Goal: Task Accomplishment & Management: Complete application form

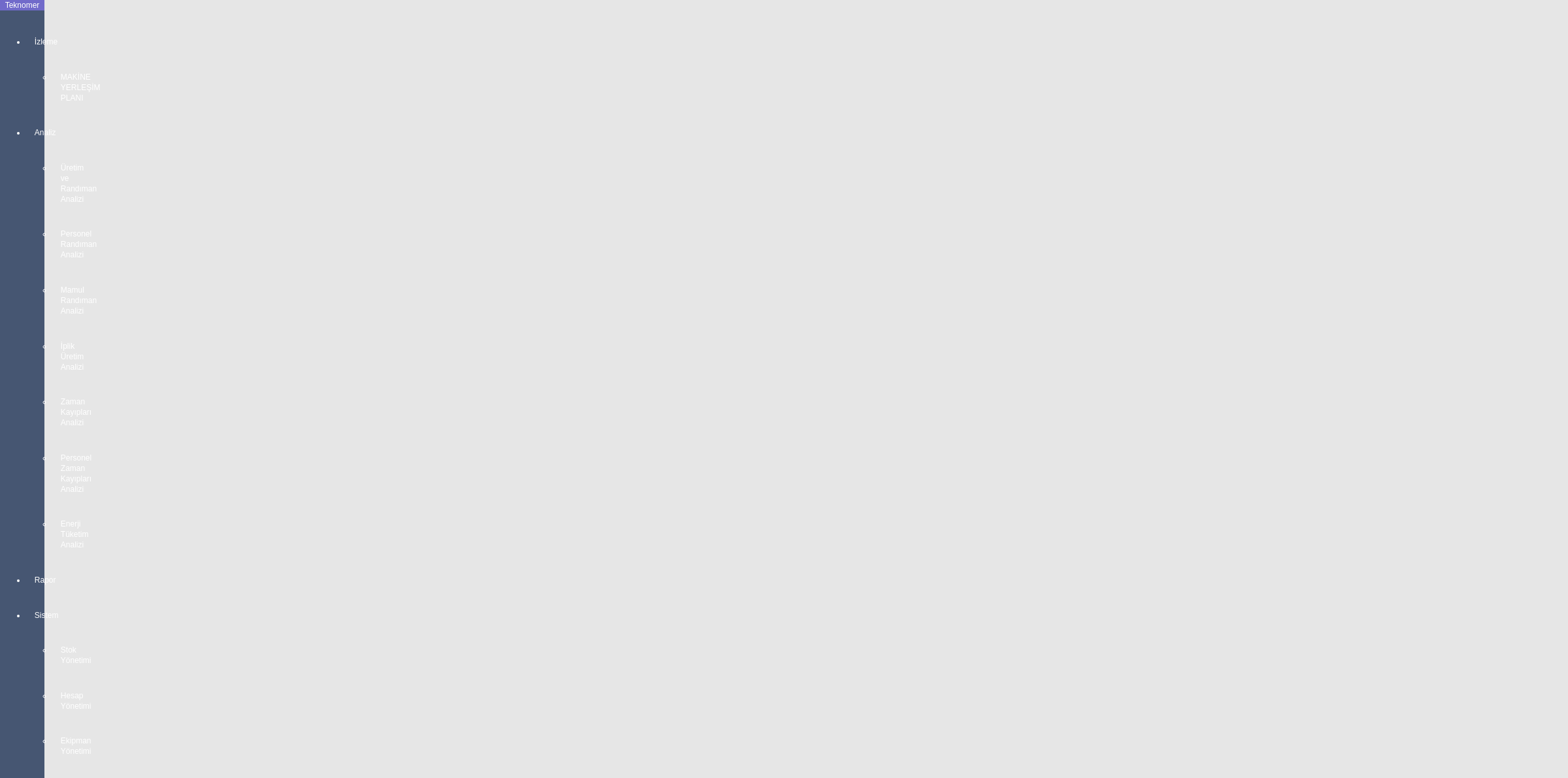
scroll to position [1062, 0]
drag, startPoint x: 0, startPoint y: 753, endPoint x: 7, endPoint y: 737, distance: 17.5
click at [8, 741] on app-side-navigation-menu "Teknomer İzleme MAKİNE YERLEŞİM PLANI Analiz Üretim ve Randıman Analizi Persone…" at bounding box center [22, 562] width 45 height 1125
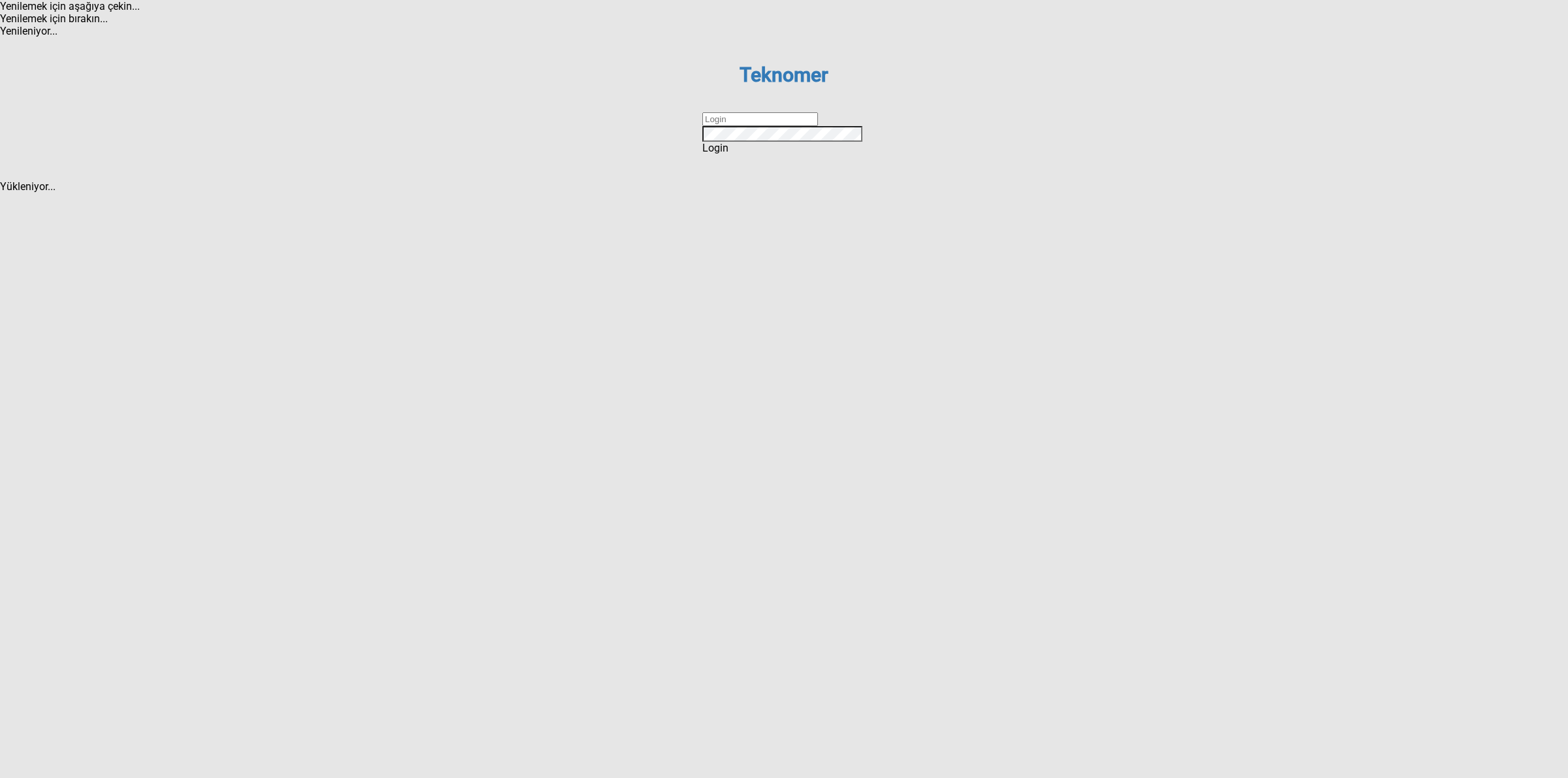
drag, startPoint x: 726, startPoint y: 389, endPoint x: 733, endPoint y: 403, distance: 15.7
click at [726, 126] on input "text" at bounding box center [760, 119] width 115 height 14
type input "DİZEM"
click at [729, 154] on span "Login" at bounding box center [716, 148] width 26 height 12
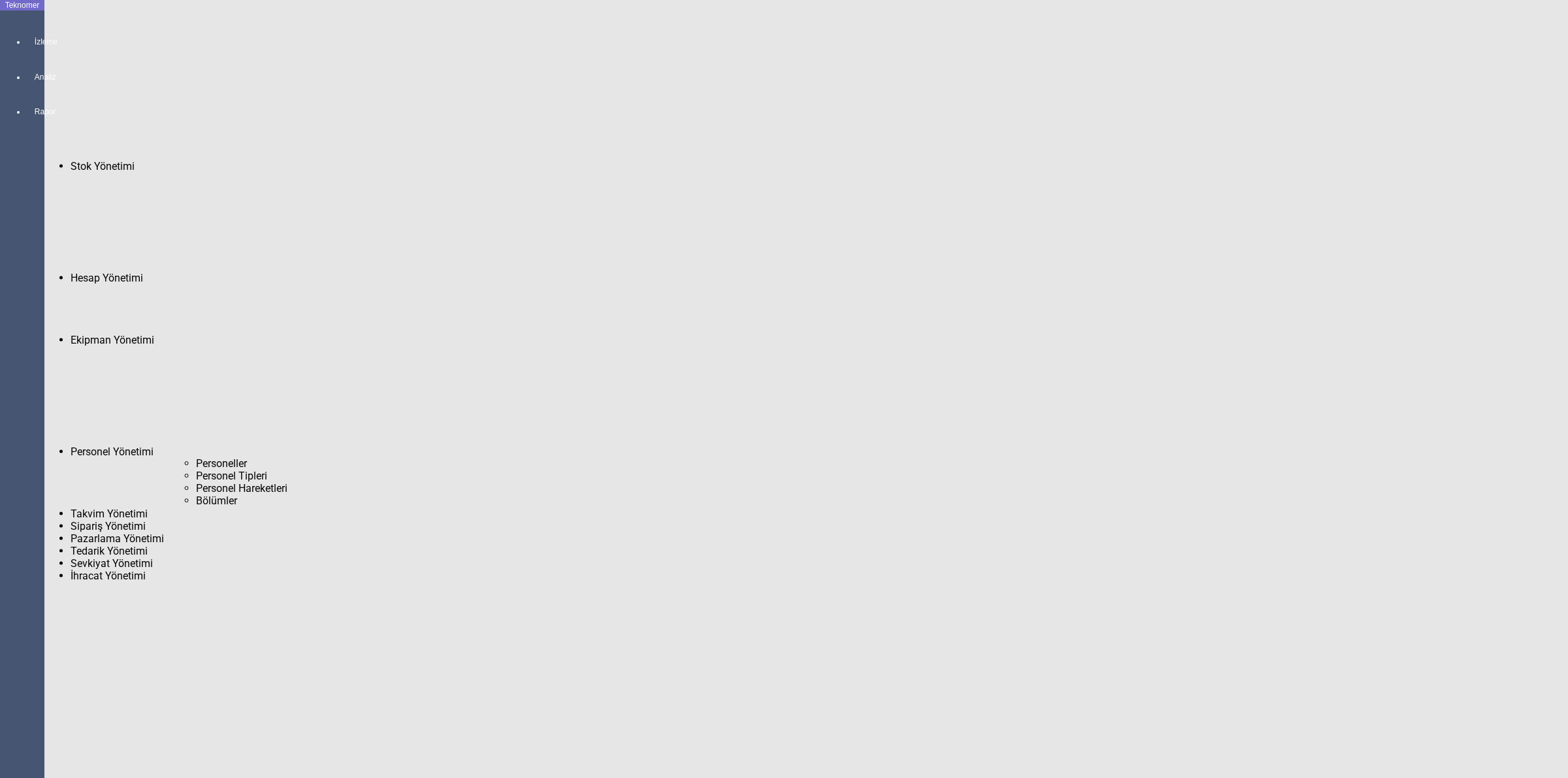
click at [196, 458] on div "Personeller" at bounding box center [954, 464] width 1516 height 12
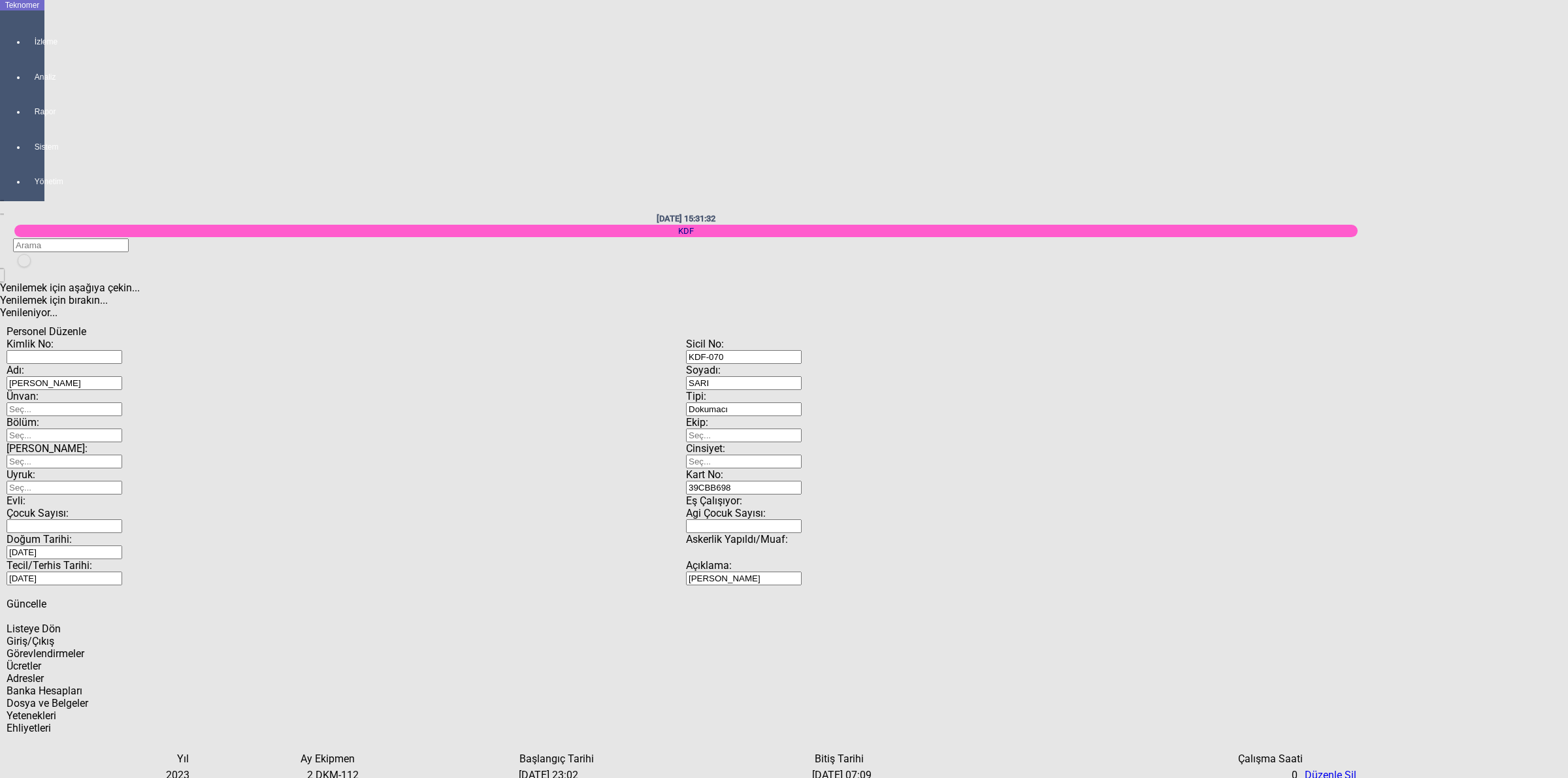
click at [61, 623] on span "Listeye Dön" at bounding box center [33, 629] width 54 height 12
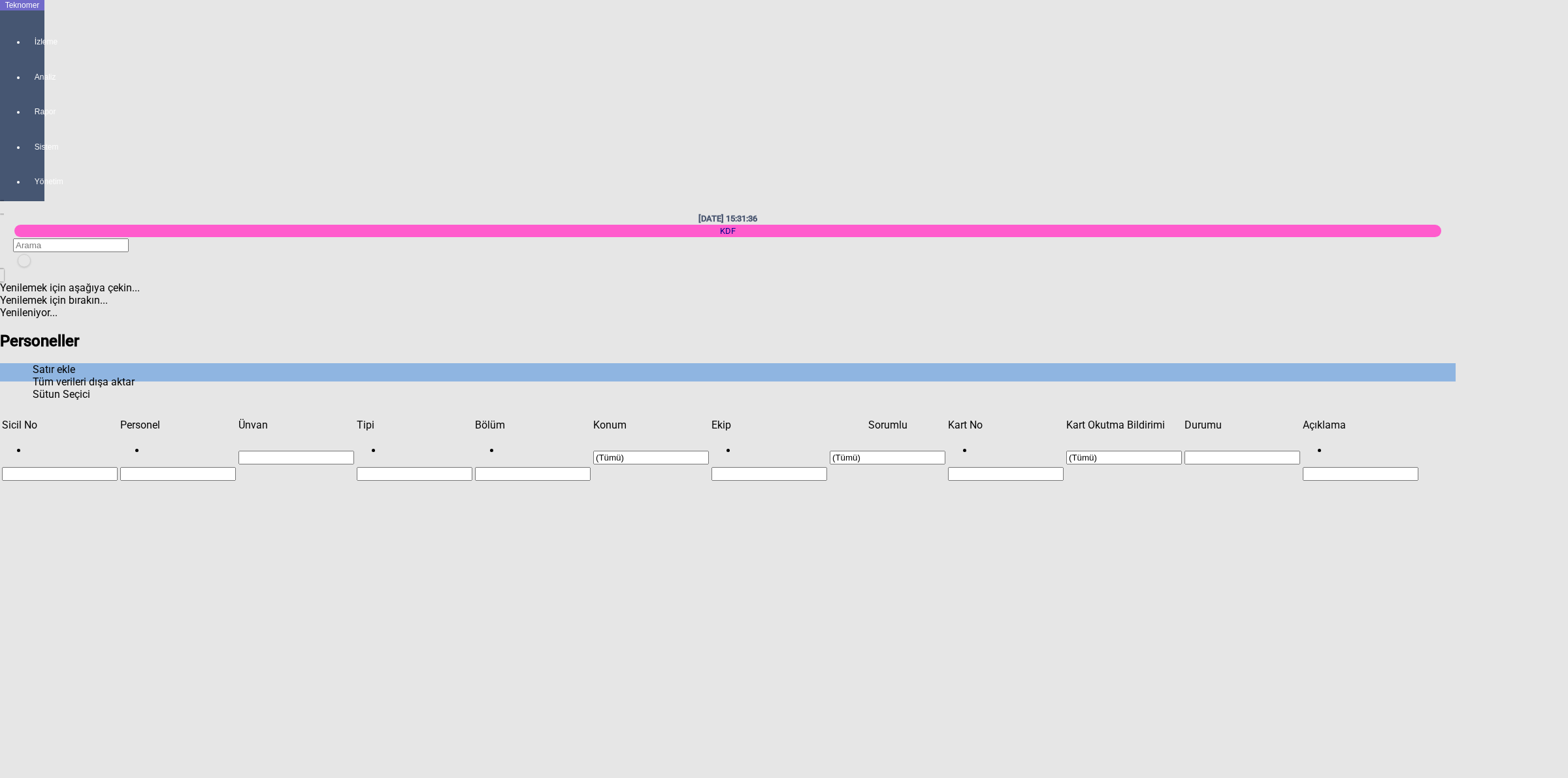
scroll to position [818, 0]
click at [118, 419] on span "Show filter options for column 'Sicil No'" at bounding box center [118, 419] width 0 height 0
click at [60, 419] on div "Sicil No" at bounding box center [60, 425] width 115 height 12
drag, startPoint x: 1490, startPoint y: 45, endPoint x: 1478, endPoint y: 44, distance: 12.0
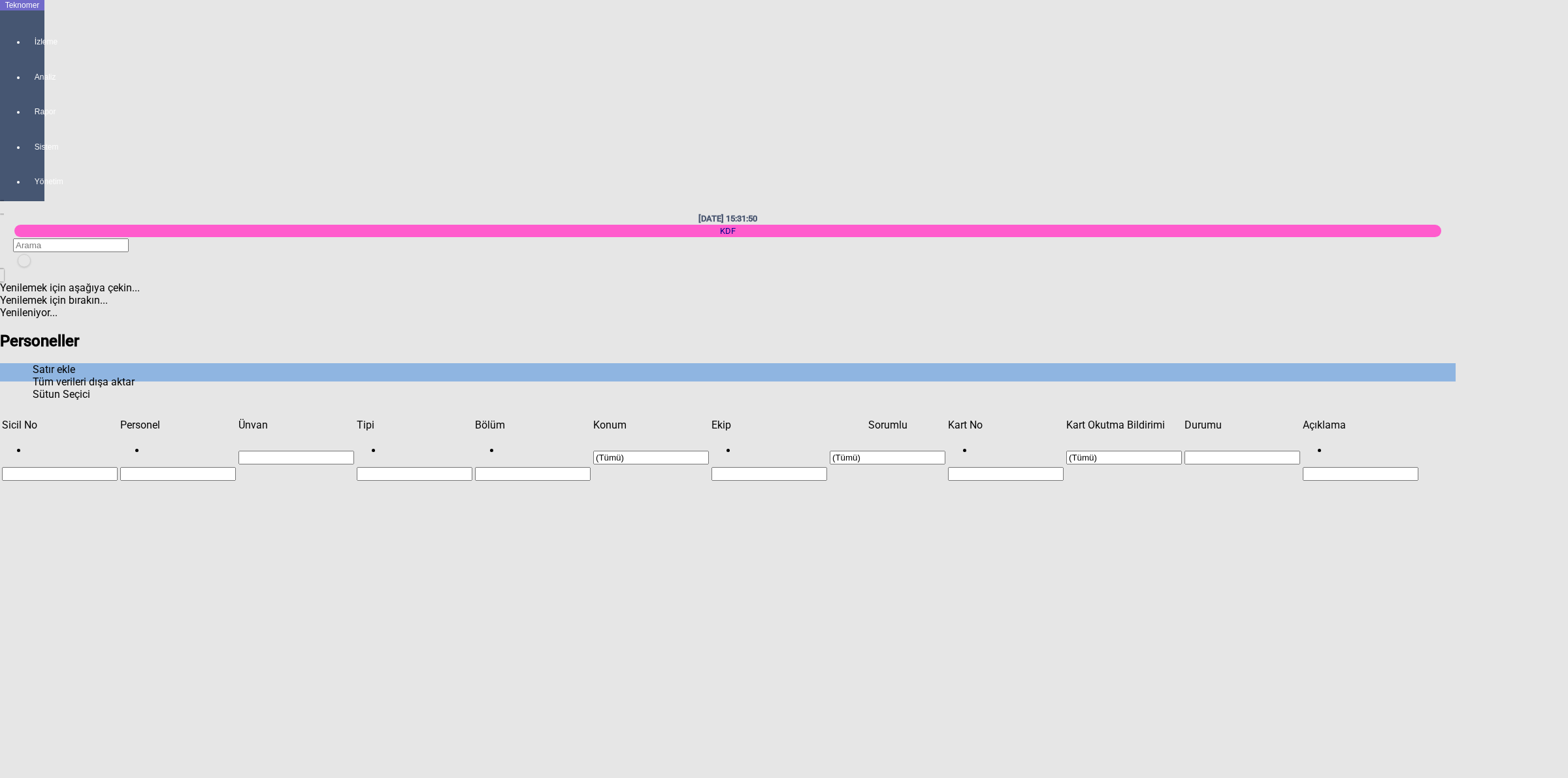
click at [33, 364] on icon "Satır ekle" at bounding box center [33, 370] width 0 height 12
type input "KDF-148"
paste input "MAHİR ELABDULLAH"
type input "MAHİR ELABDULLAH"
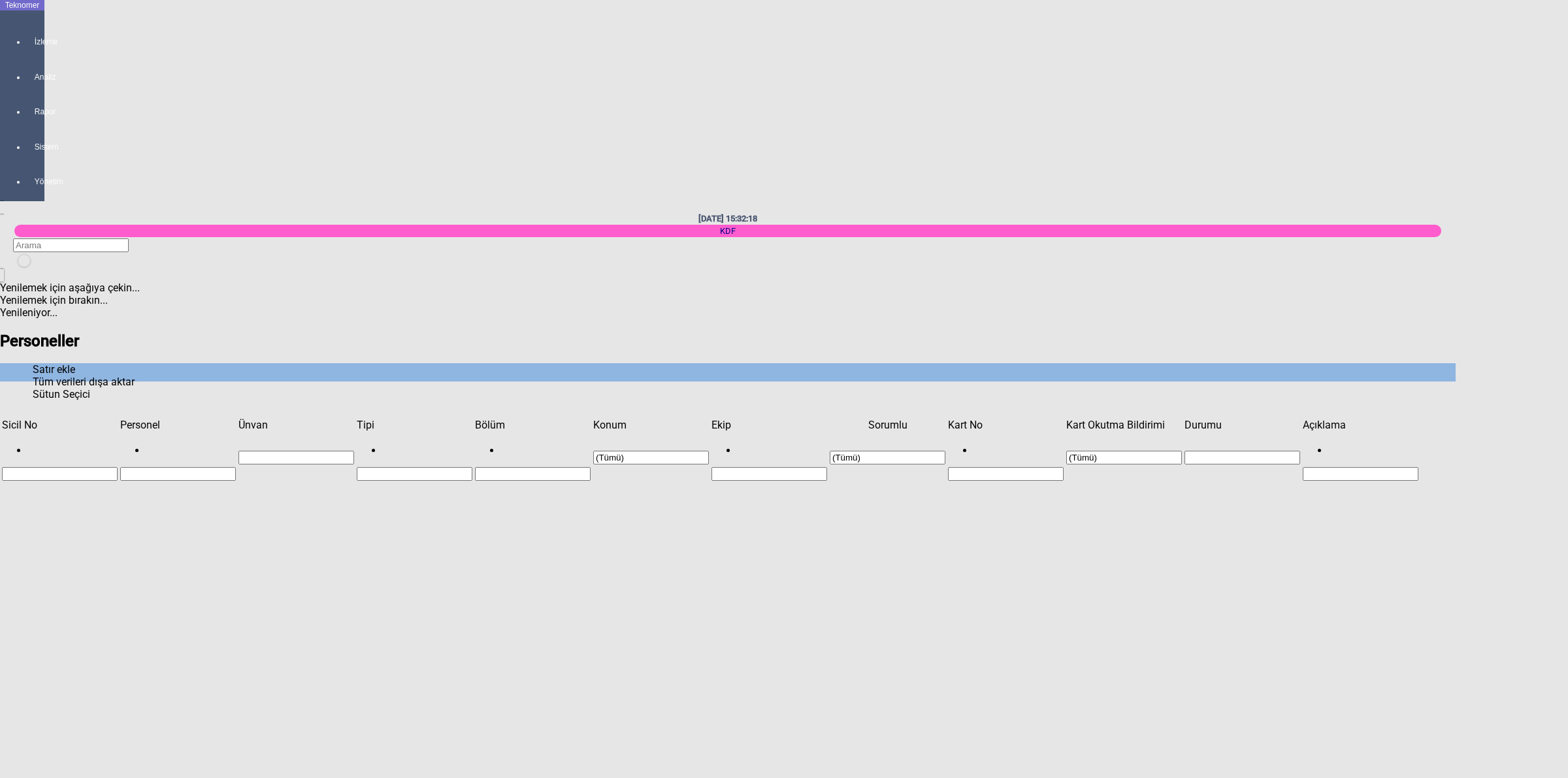
paste input "D39E9D1A"
type input "D39E9D1A"
type input "KDF-148"
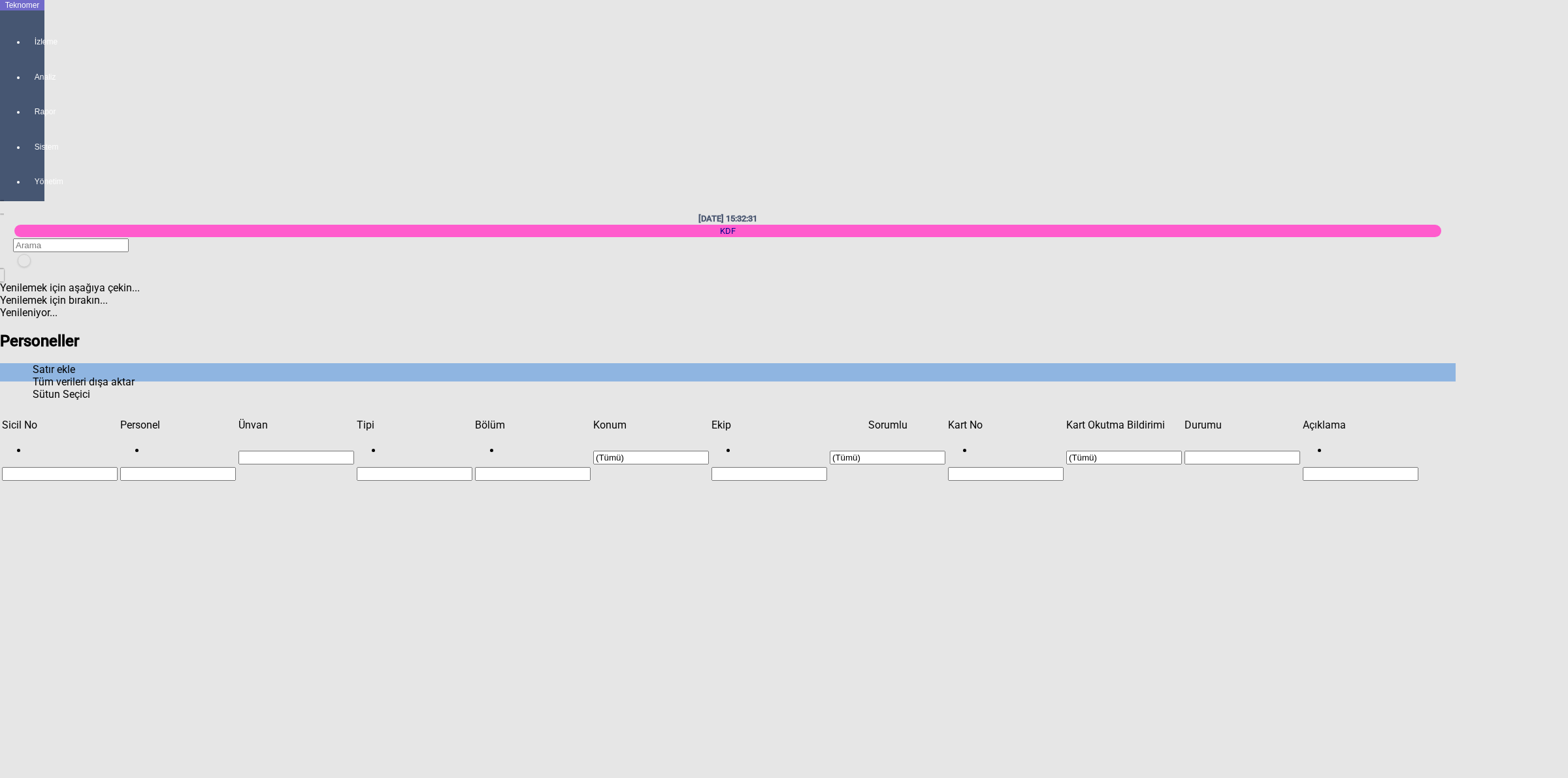
click at [949, 233] on div "Karapınar" at bounding box center [1230, 239] width 663 height 12
type input "Karapınar"
click at [932, 224] on div "Dokumacı" at bounding box center [1230, 230] width 663 height 12
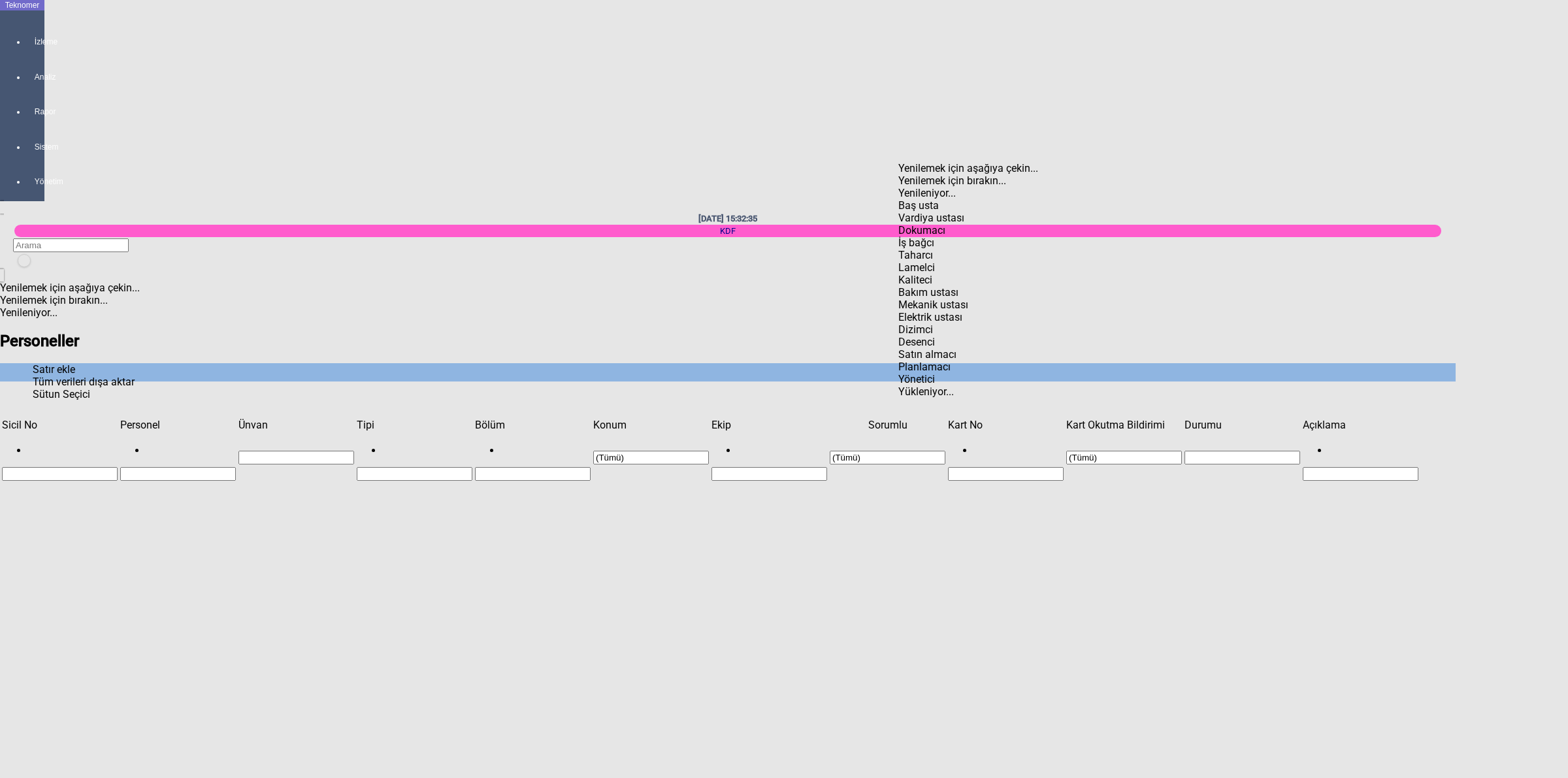
type input "Dokumacı"
type input "MAVİ"
type input "ÖMER YILMAZ"
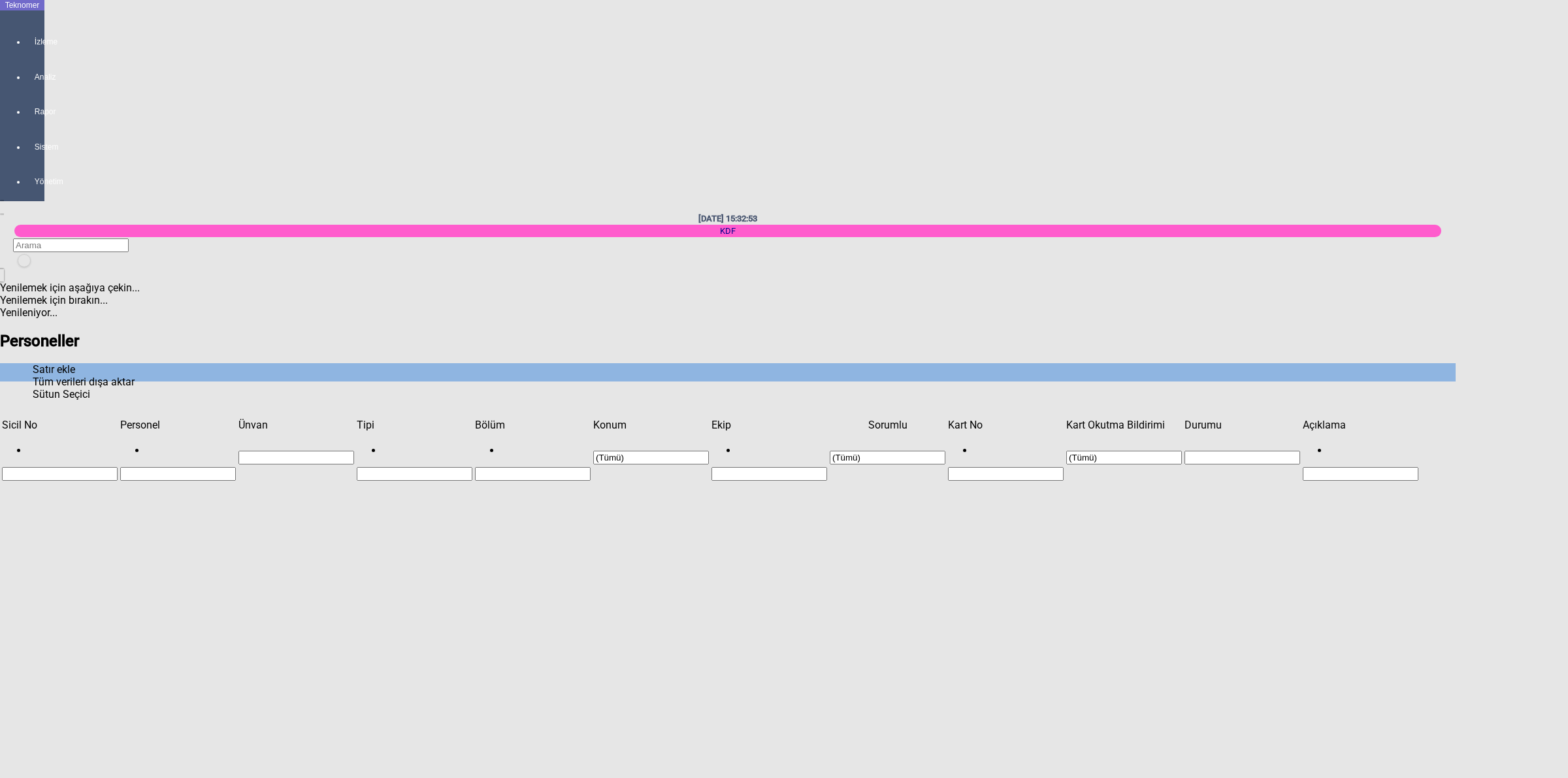
click at [236, 419] on span "Show filter options for column 'Personel'" at bounding box center [236, 419] width 0 height 0
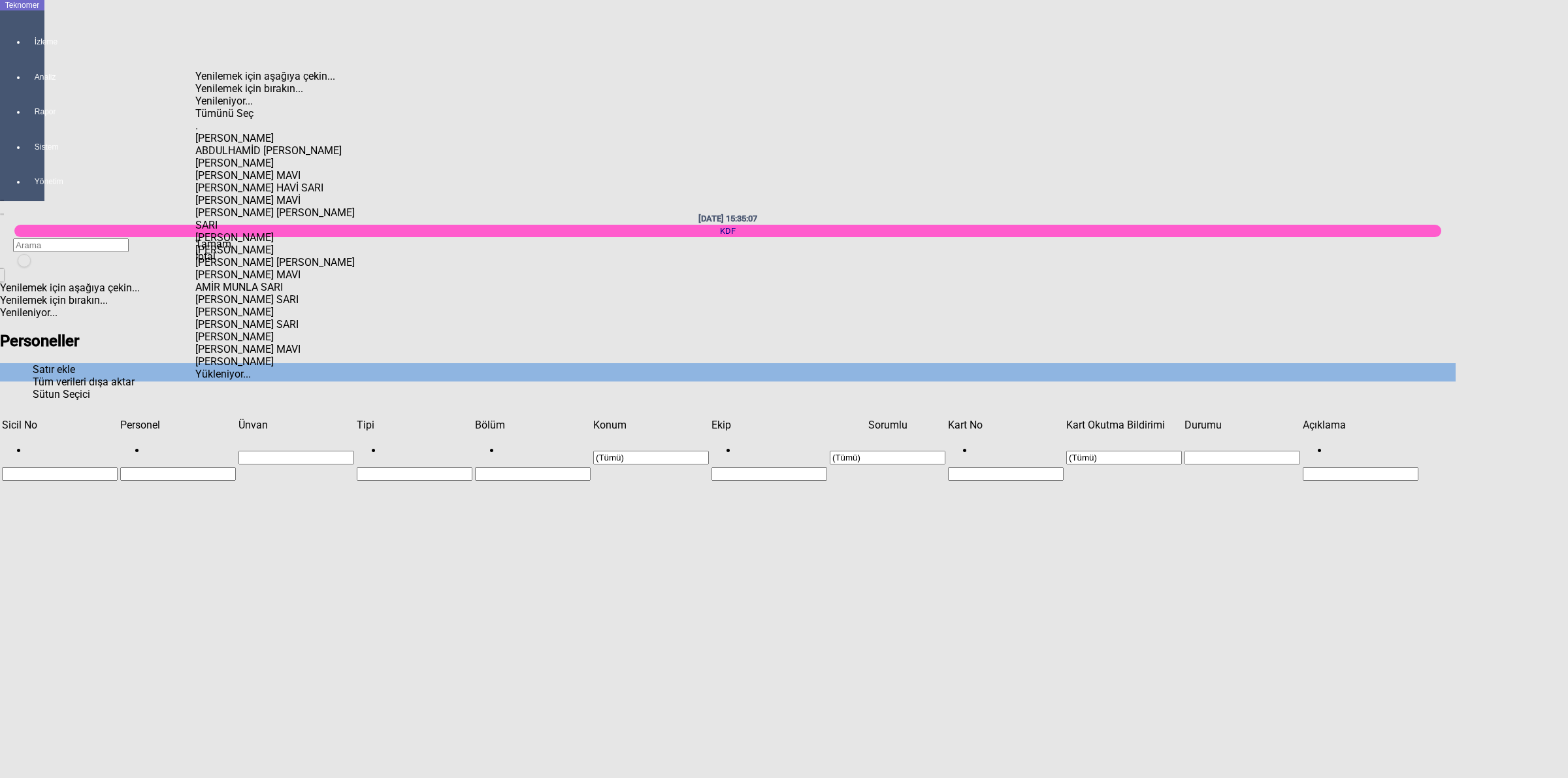
scroll to position [158, 0]
drag, startPoint x: 350, startPoint y: 112, endPoint x: 343, endPoint y: 194, distance: 82.3
click at [343, 194] on body "Teknomer İzleme Analiz Rapor Sistem Yönetim 14/08/2025 15:35:07 KDF Yenilemek i…" at bounding box center [784, 389] width 1568 height 778
drag, startPoint x: 347, startPoint y: 170, endPoint x: 335, endPoint y: 222, distance: 53.4
click at [335, 222] on body "Teknomer İzleme Analiz Rapor Sistem Yönetim 14/08/2025 15:35:09 KDF Yenilemek i…" at bounding box center [784, 389] width 1568 height 778
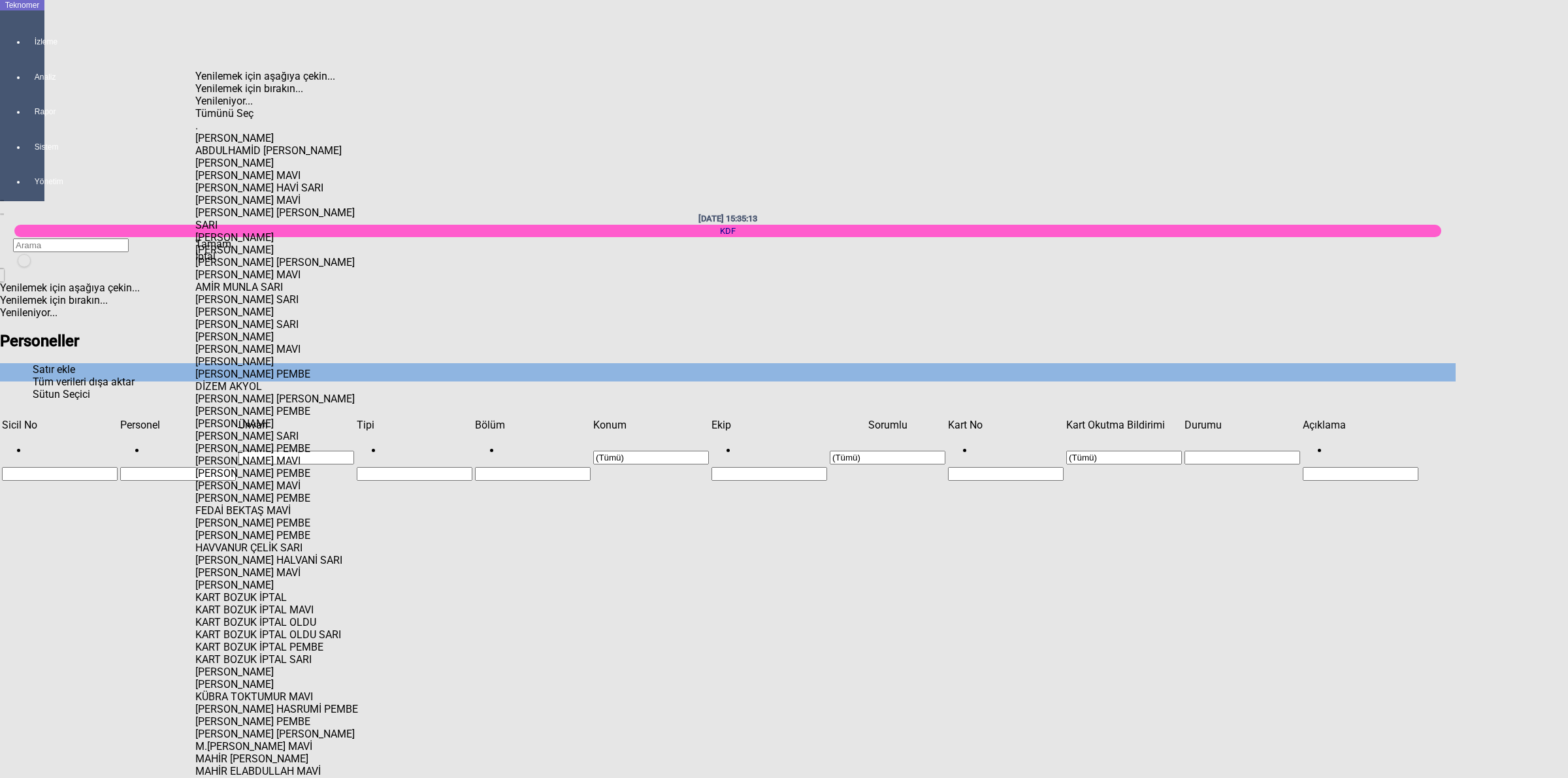
scroll to position [769, 0]
click at [282, 753] on div "MAHİR ELABDULLAH MAVI" at bounding box center [277, 759] width 165 height 12
click at [195, 765] on span "Check State" at bounding box center [195, 765] width 0 height 0
click at [231, 250] on span "Tamam" at bounding box center [213, 244] width 36 height 12
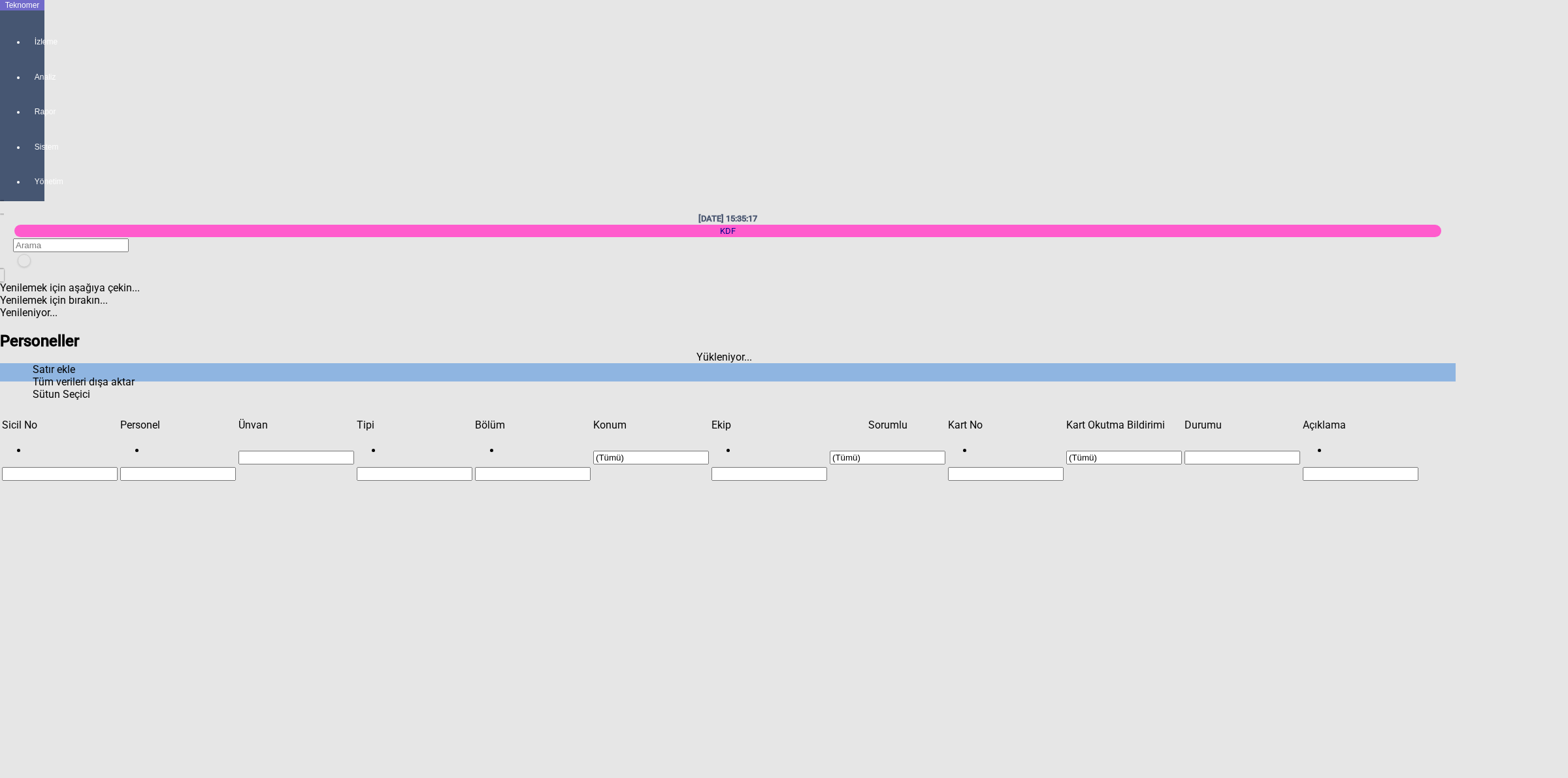
scroll to position [0, 0]
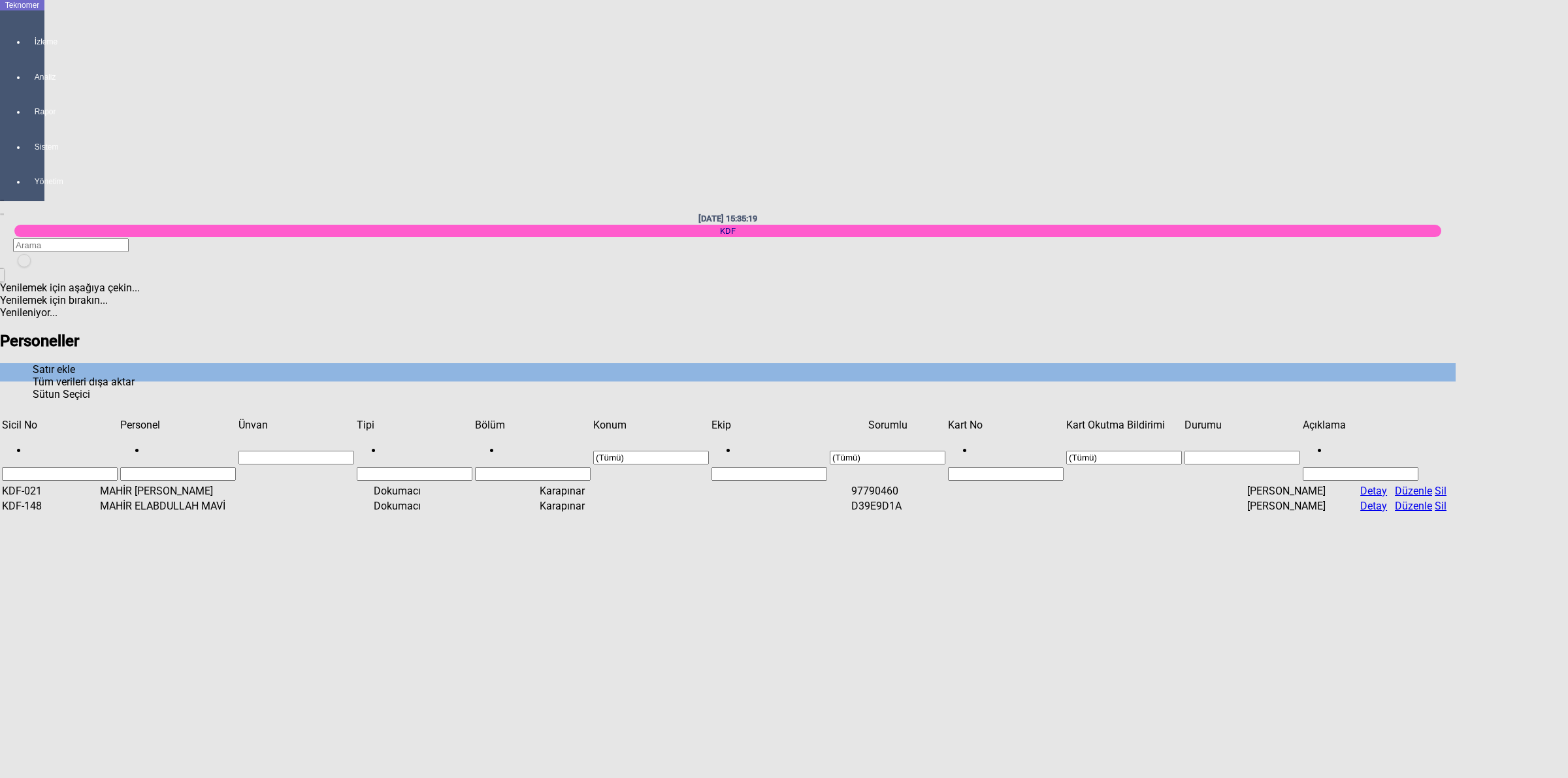
click at [952, 484] on td "97790460" at bounding box center [901, 491] width 101 height 14
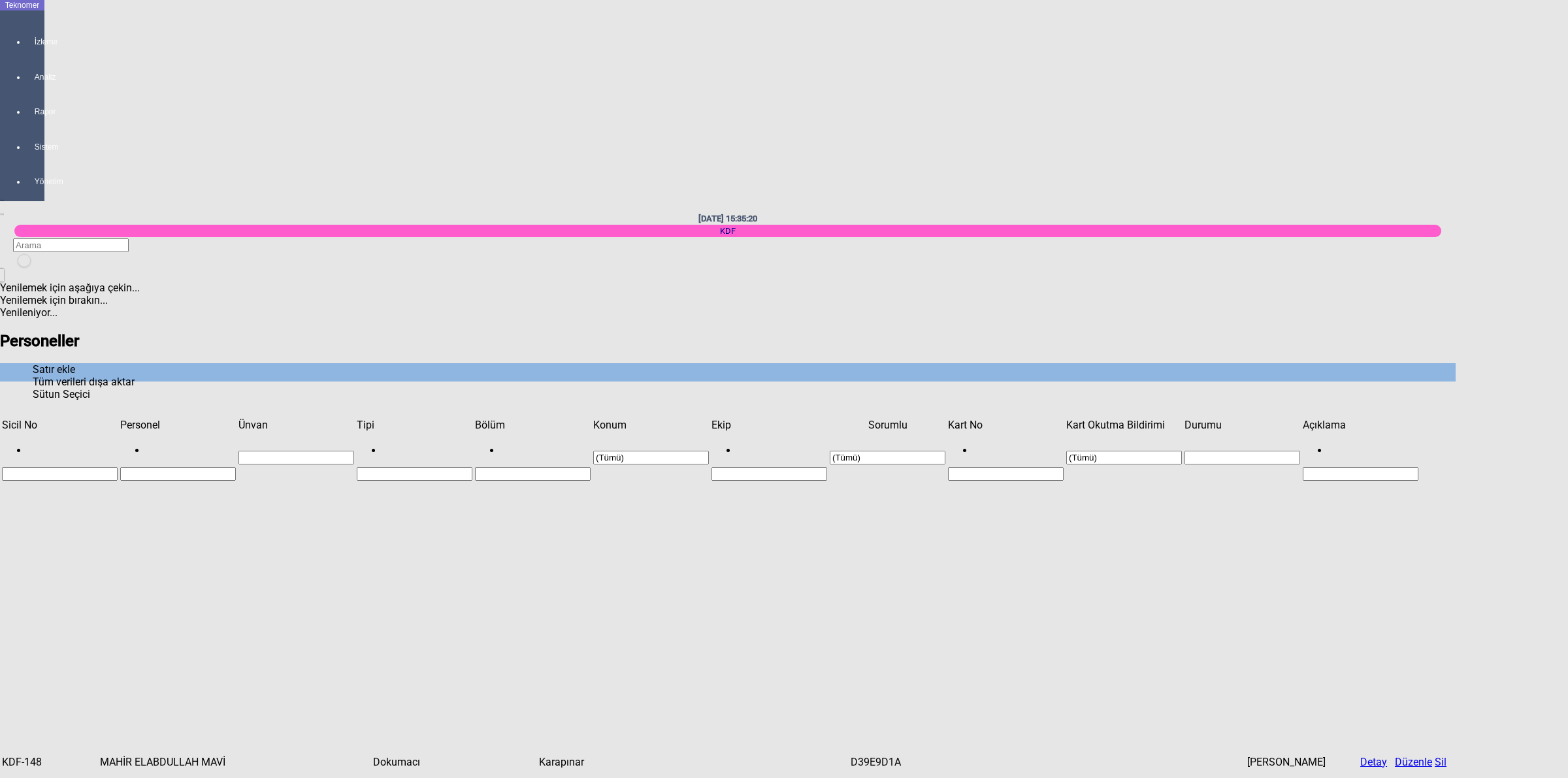
type input "Dokumacı"
type input "Karapınar"
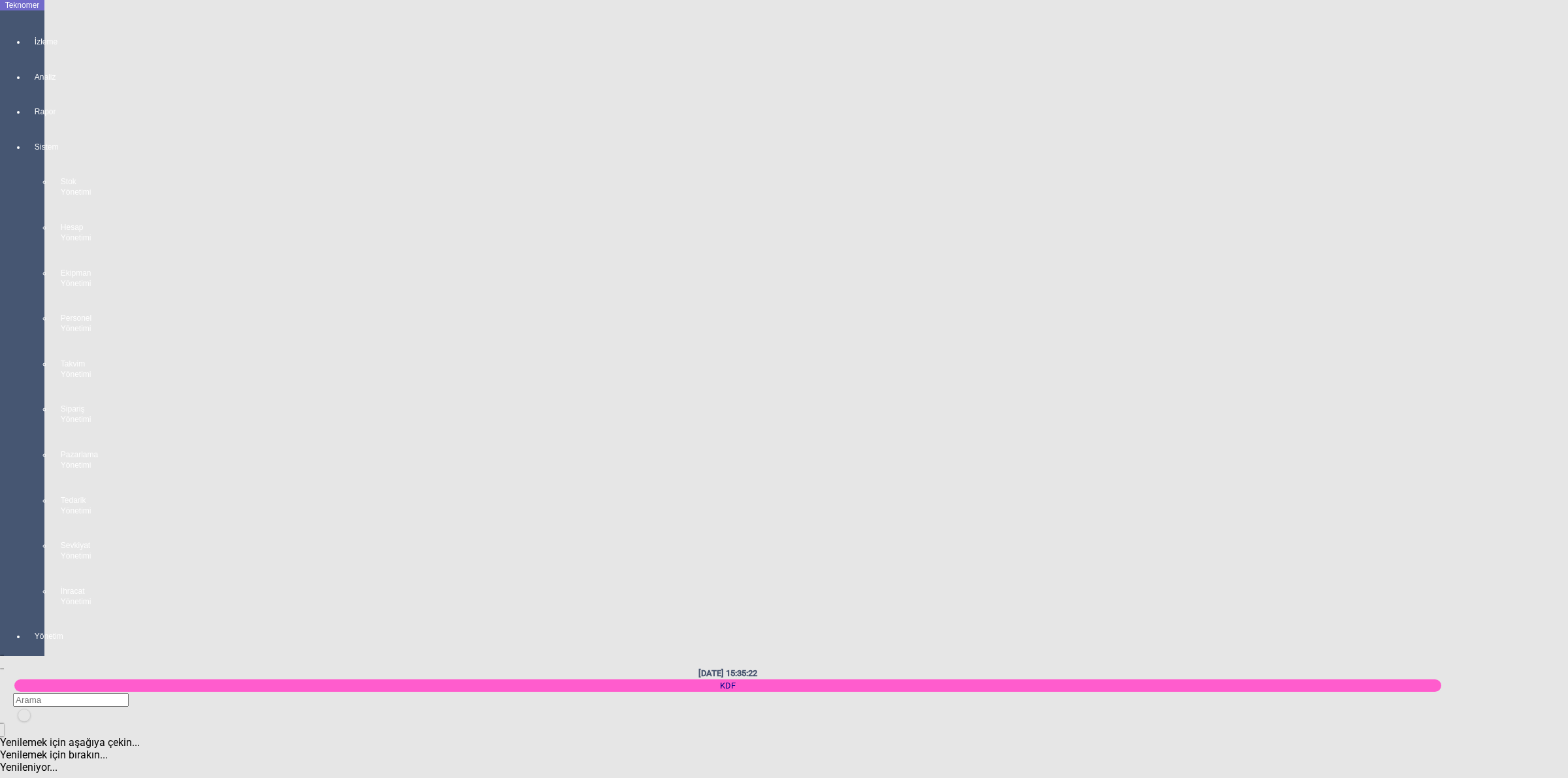
drag, startPoint x: 255, startPoint y: 132, endPoint x: 0, endPoint y: -14, distance: 293.8
click at [0, 0] on html "Teknomer İzleme Analiz Rapor Sistem Stok Yönetimi Hesap Yönetimi Ekipman Yöneti…" at bounding box center [784, 389] width 1568 height 778
type input "KART BOZUK"
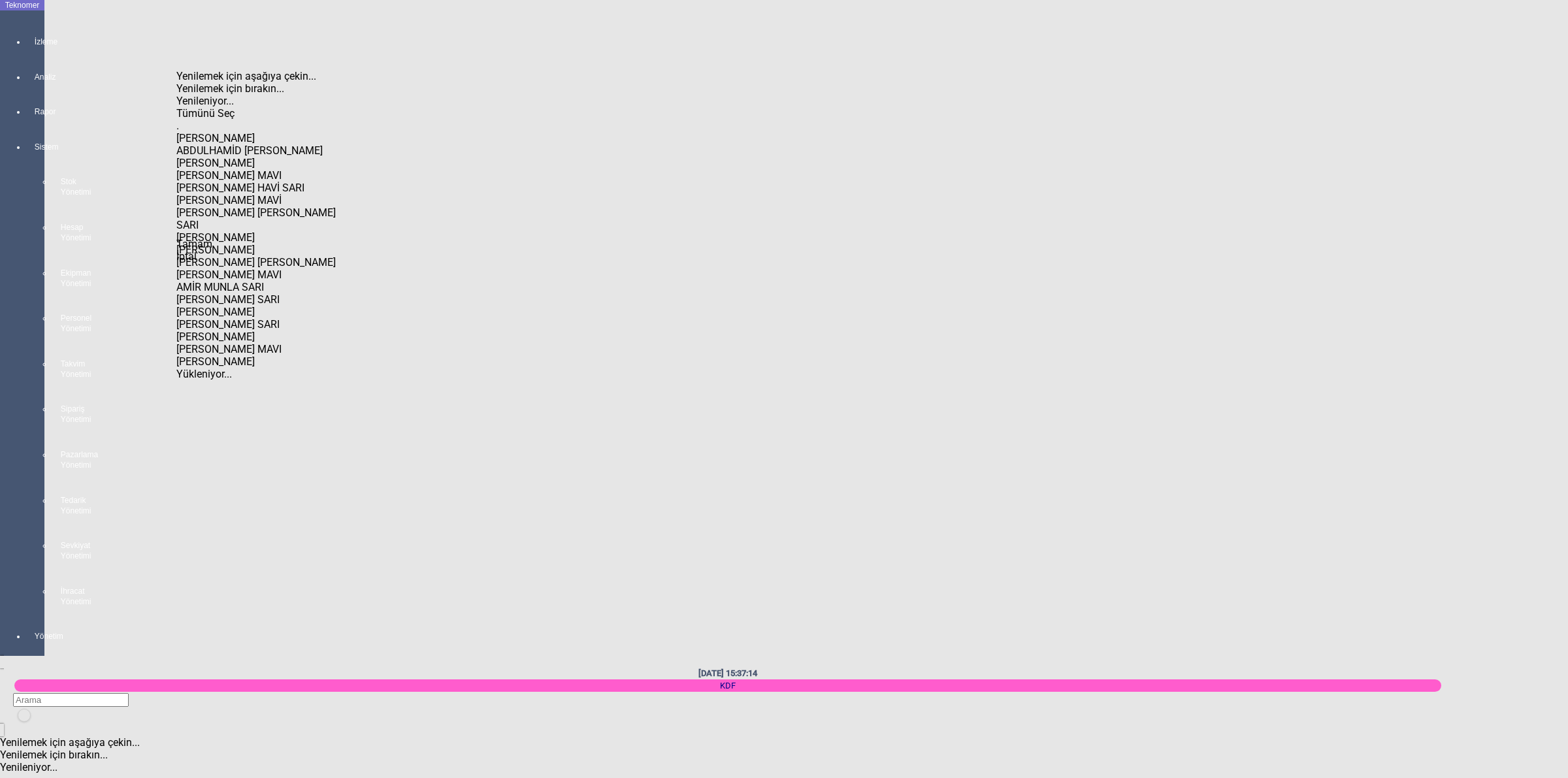
click at [190, 107] on div "Tümünü Seç" at bounding box center [258, 113] width 165 height 12
click at [210, 250] on div "Tamam" at bounding box center [258, 244] width 165 height 12
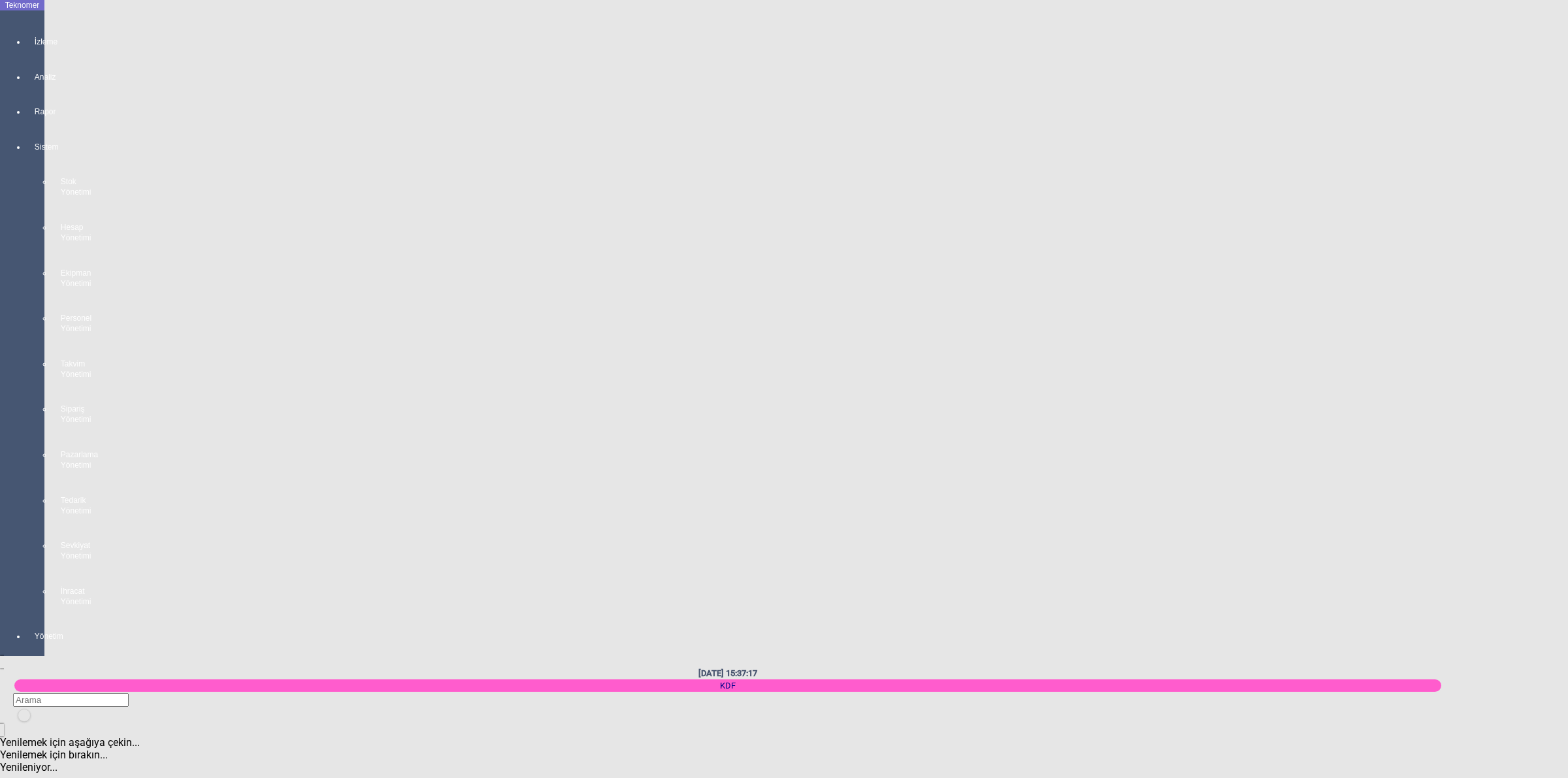
type input "KDF-149"
type input "RECEP İPEKLER"
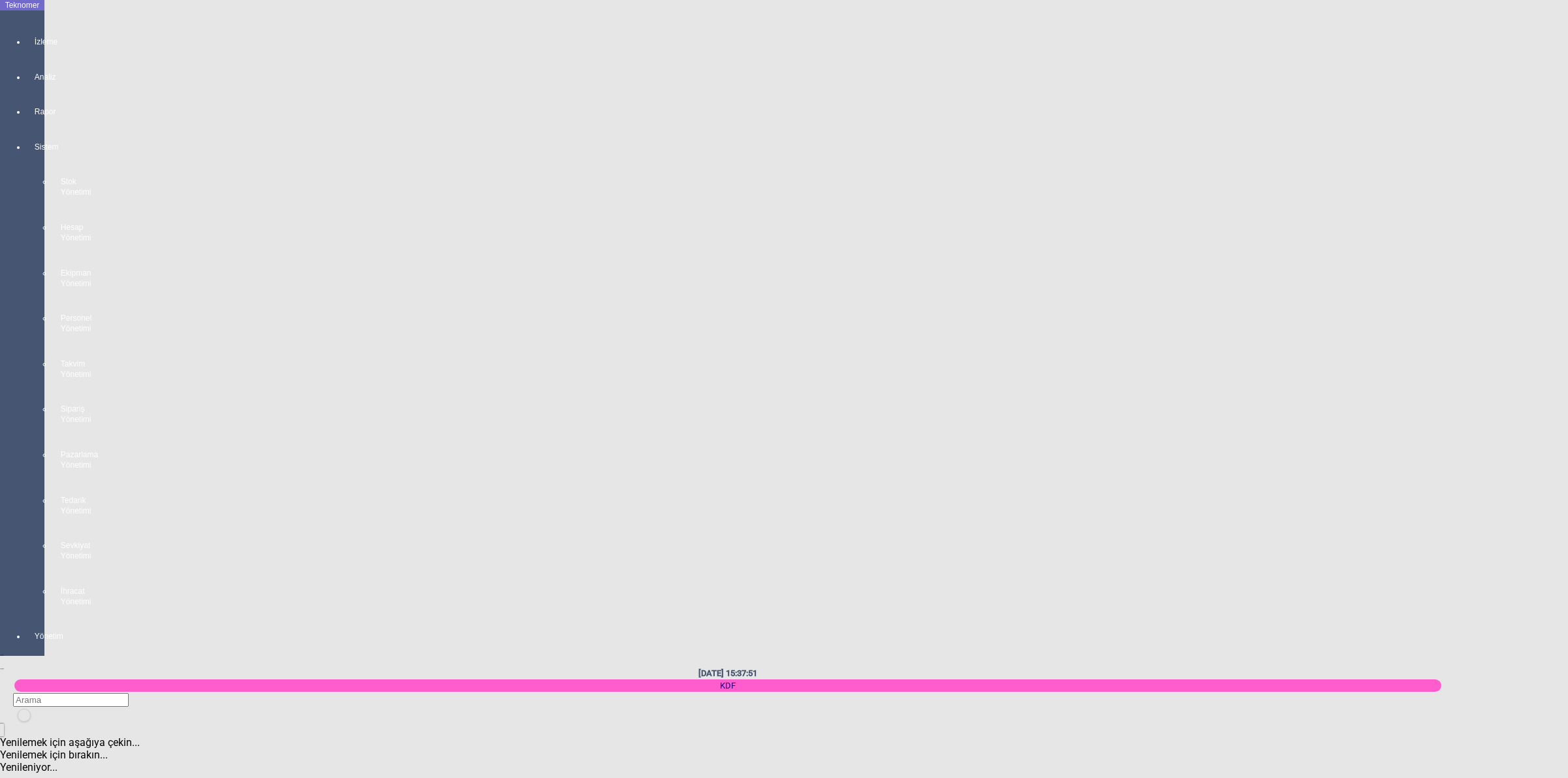
paste input "F397821B"
type input "F397821B"
type input "KDF-149"
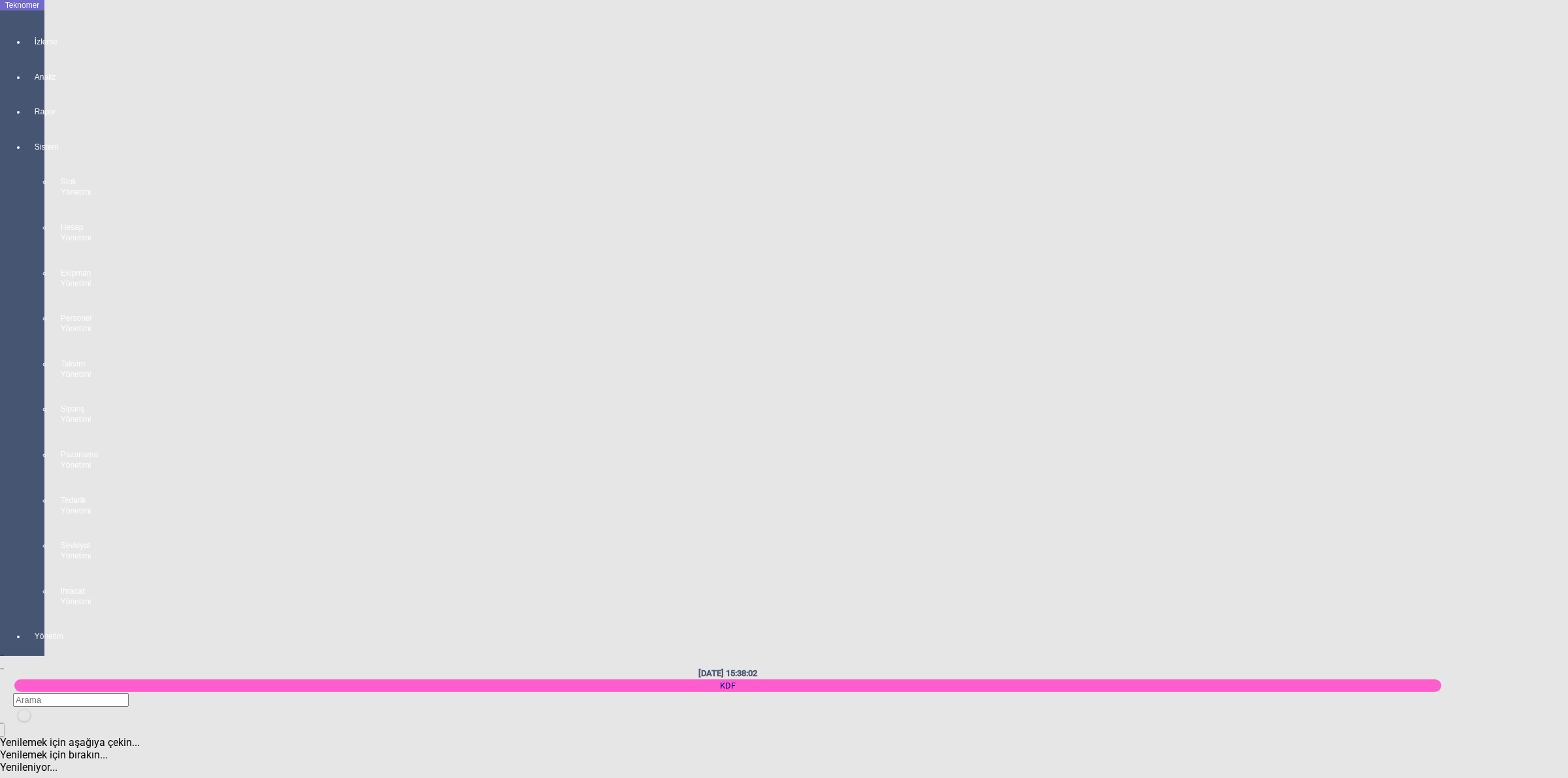
type input "SARI"
click at [915, 230] on div "Karapınar" at bounding box center [1230, 236] width 663 height 12
type input "Karapınar"
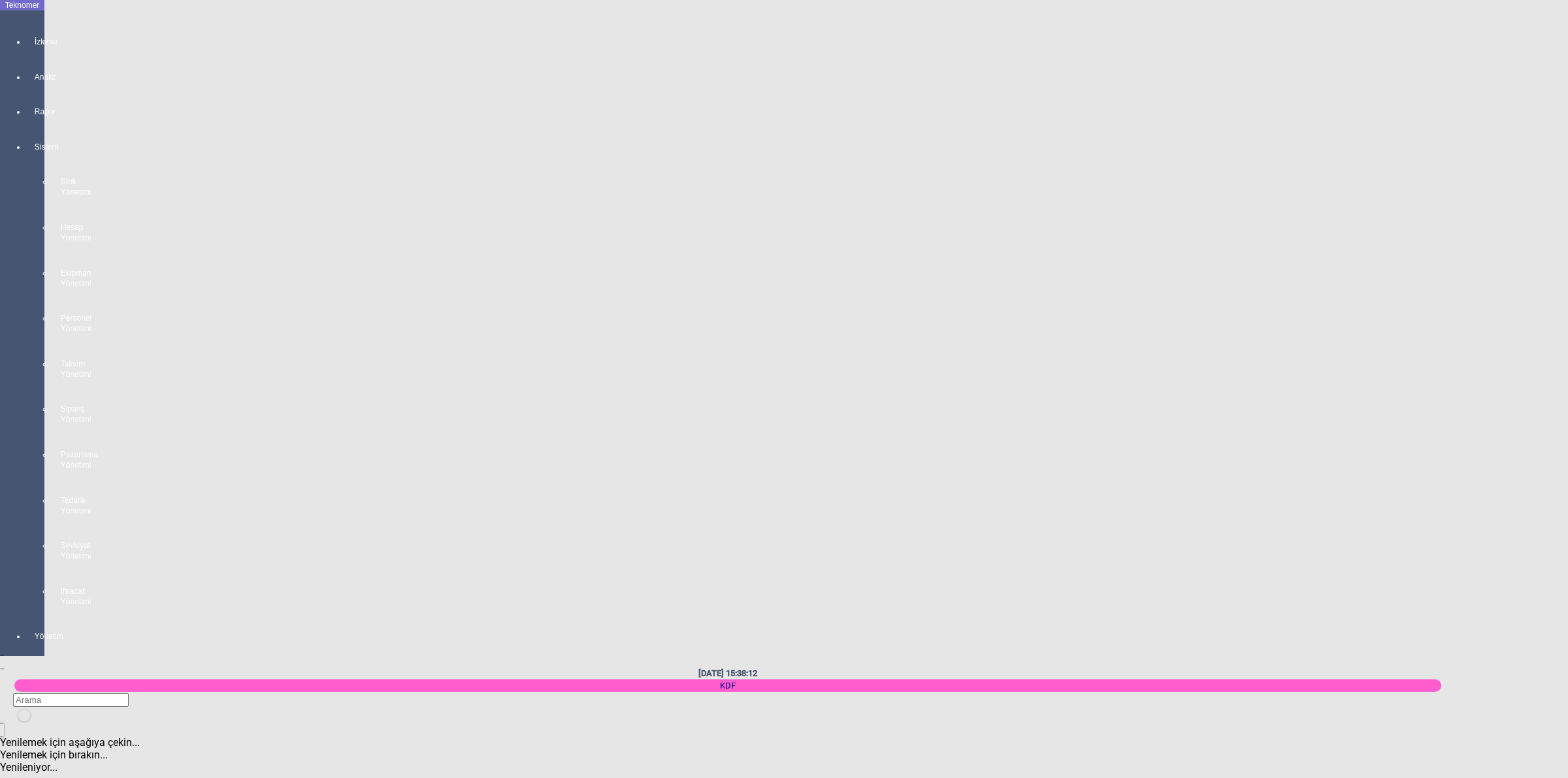
type input "MUSTAFA AYDIN"
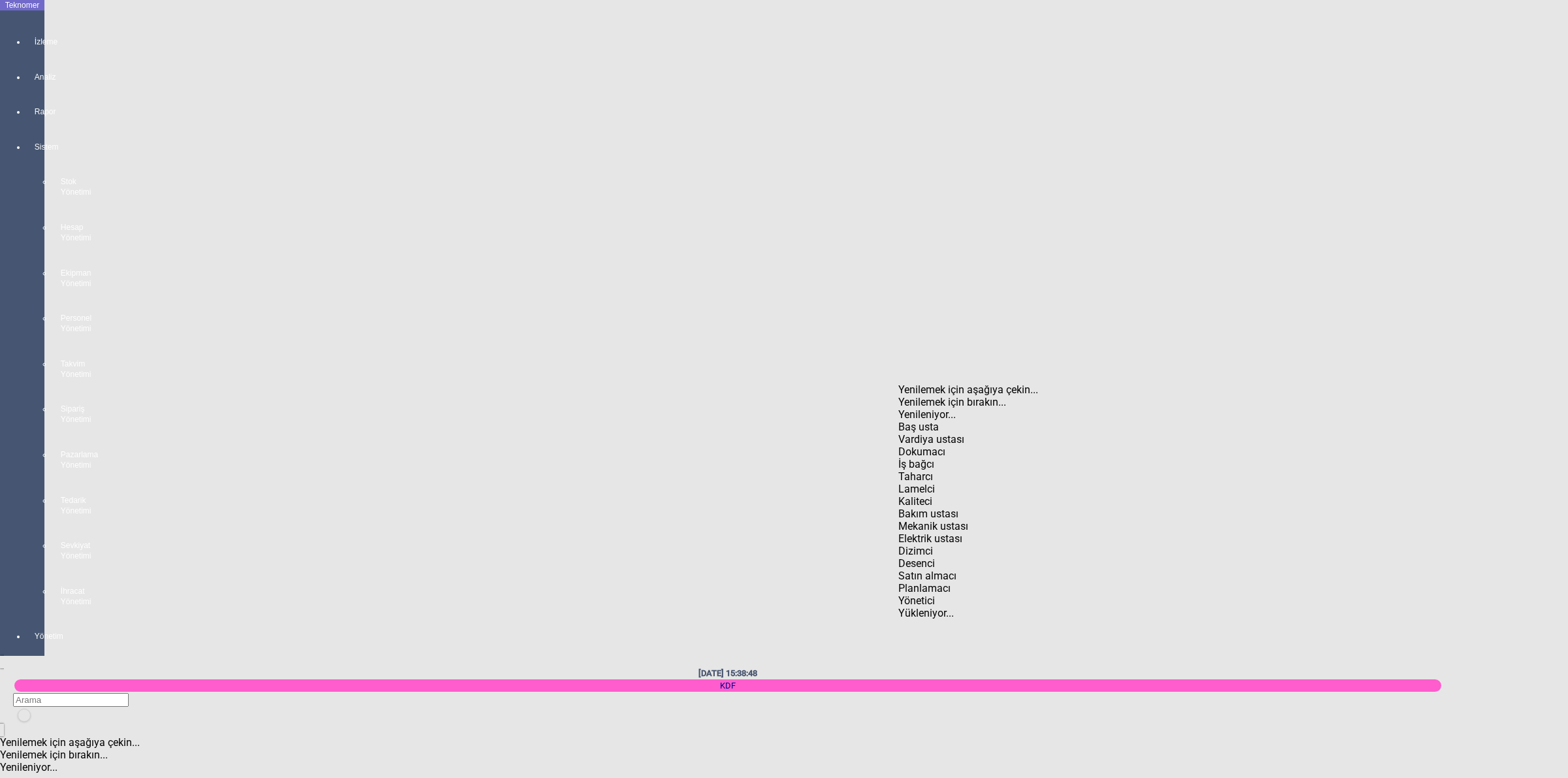
click at [933, 446] on div "Dokumacı" at bounding box center [1230, 452] width 663 height 12
type input "Dokumacı"
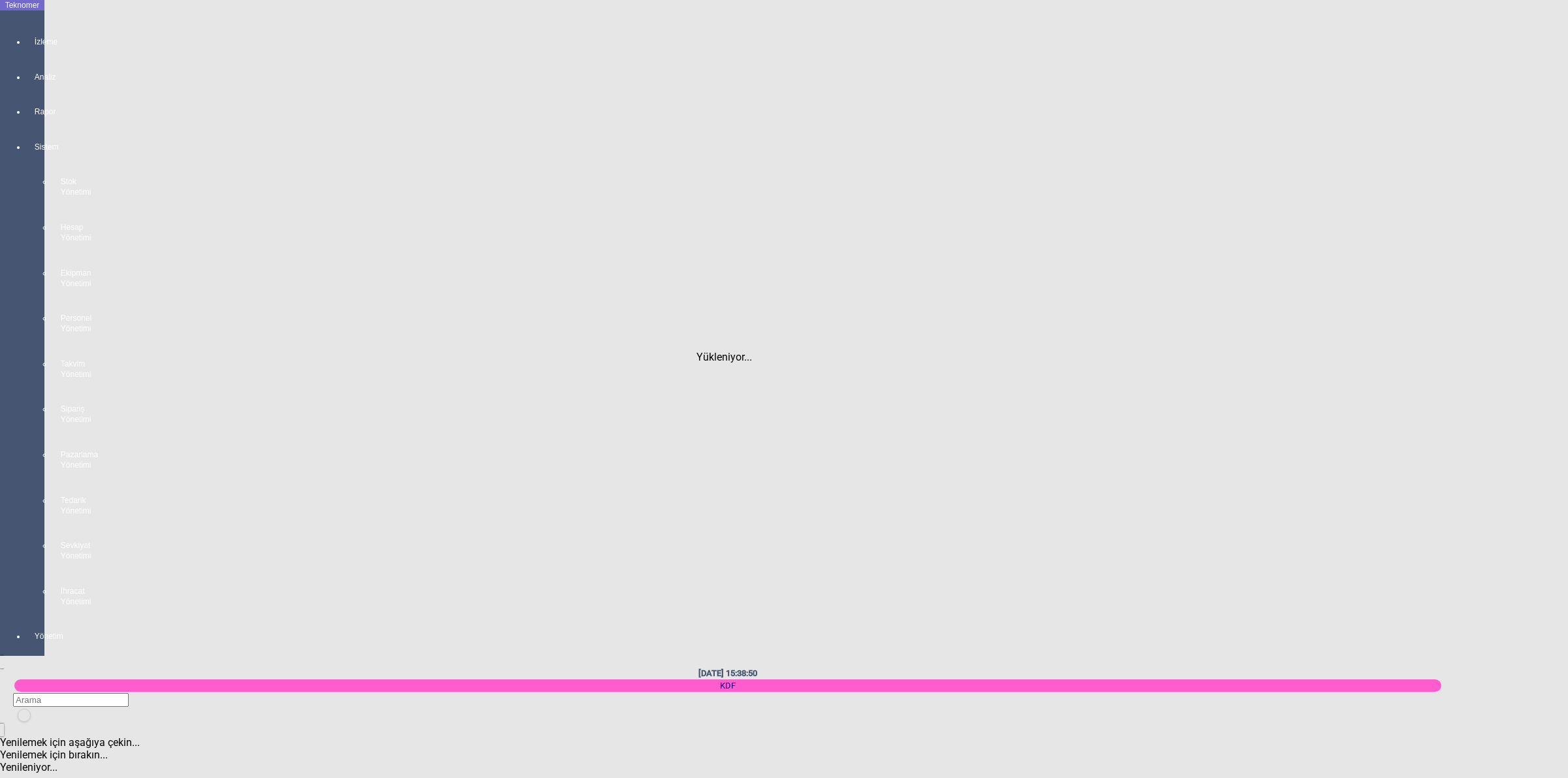
scroll to position [1588, 0]
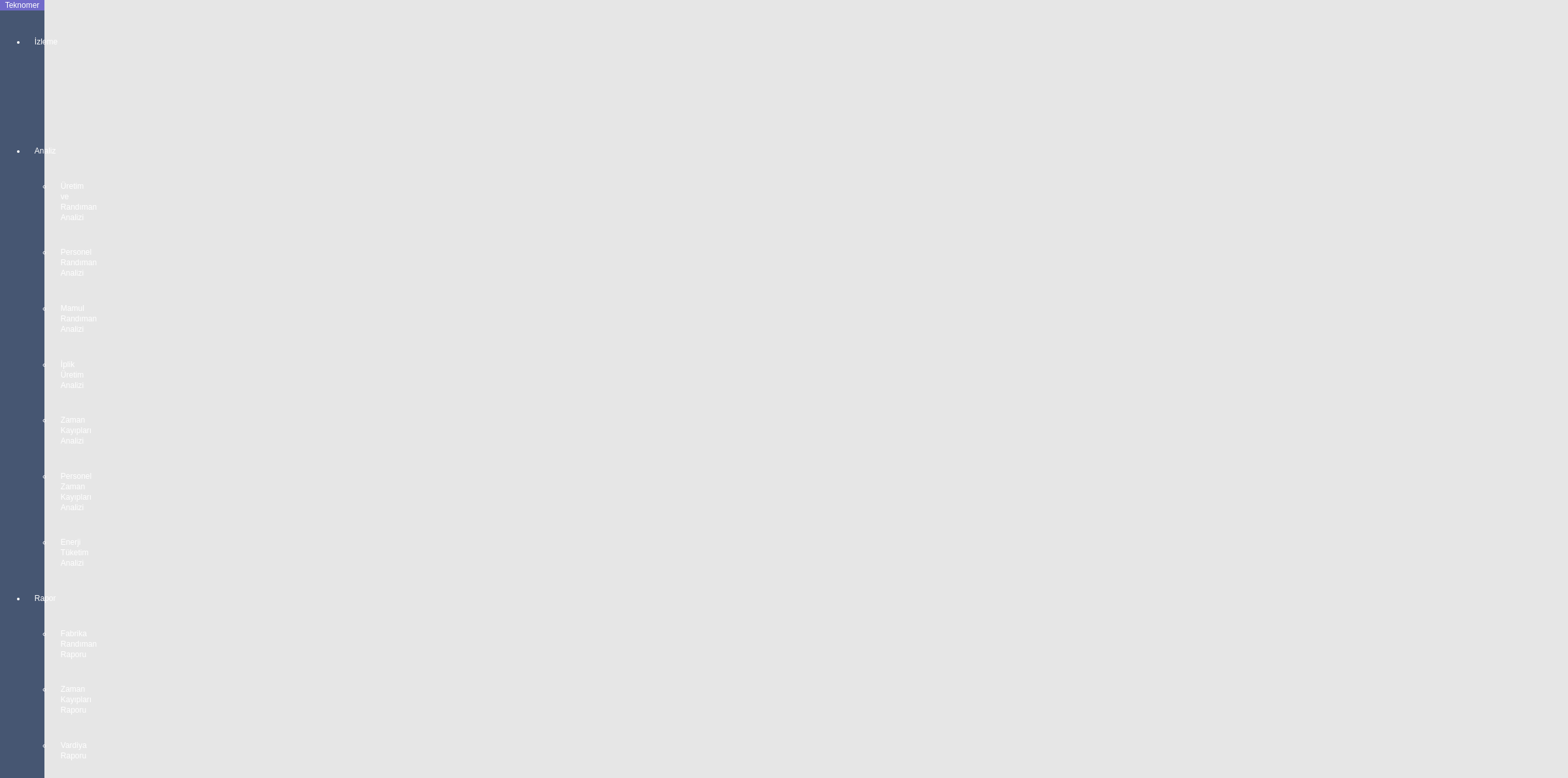
scroll to position [735, 0]
click at [1567, 397] on body "Teknomer İzleme MAKİNE YERLEŞİM PLANI Analiz Üretim ve Randıman Analizi Persone…" at bounding box center [784, 389] width 1568 height 778
